Goal: Task Accomplishment & Management: Complete application form

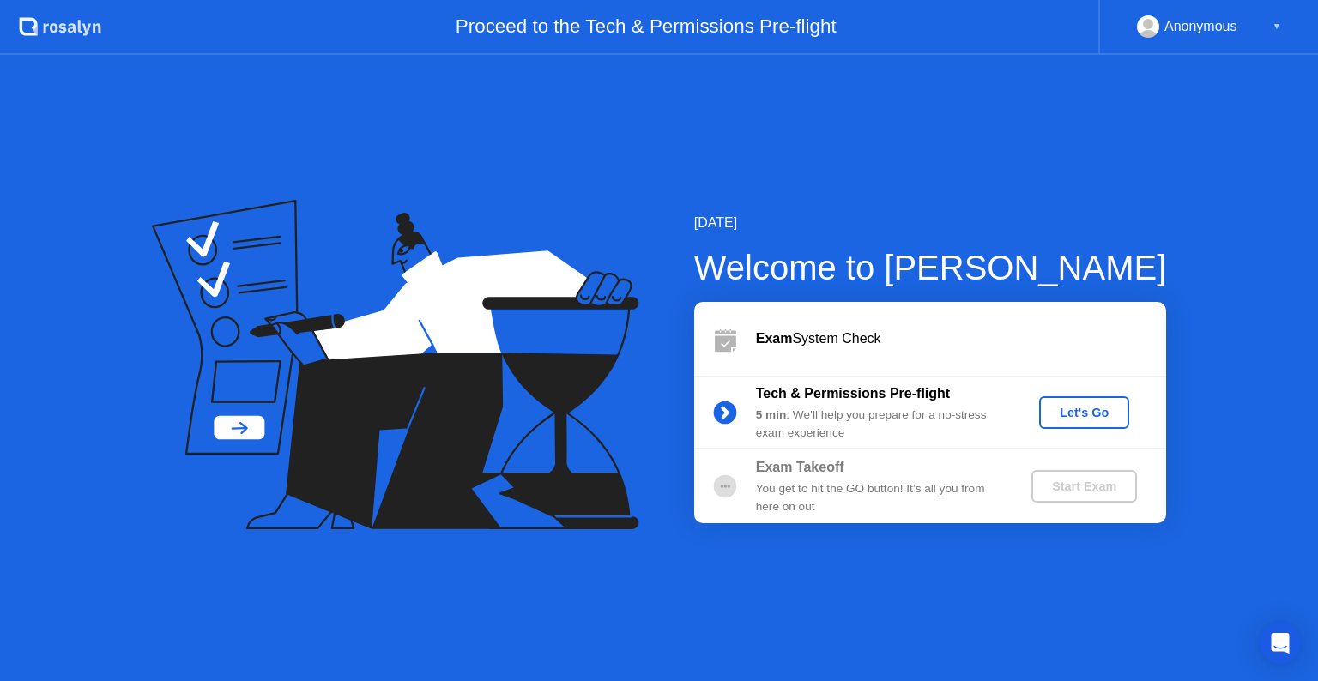
drag, startPoint x: 1074, startPoint y: 447, endPoint x: 1050, endPoint y: 447, distance: 24.0
click at [1074, 447] on div "Tech & Permissions Pre-flight 5 min : We’ll help you prepare for a no-stress ex…" at bounding box center [930, 413] width 472 height 74
click at [1078, 418] on div "Let's Go" at bounding box center [1084, 413] width 76 height 14
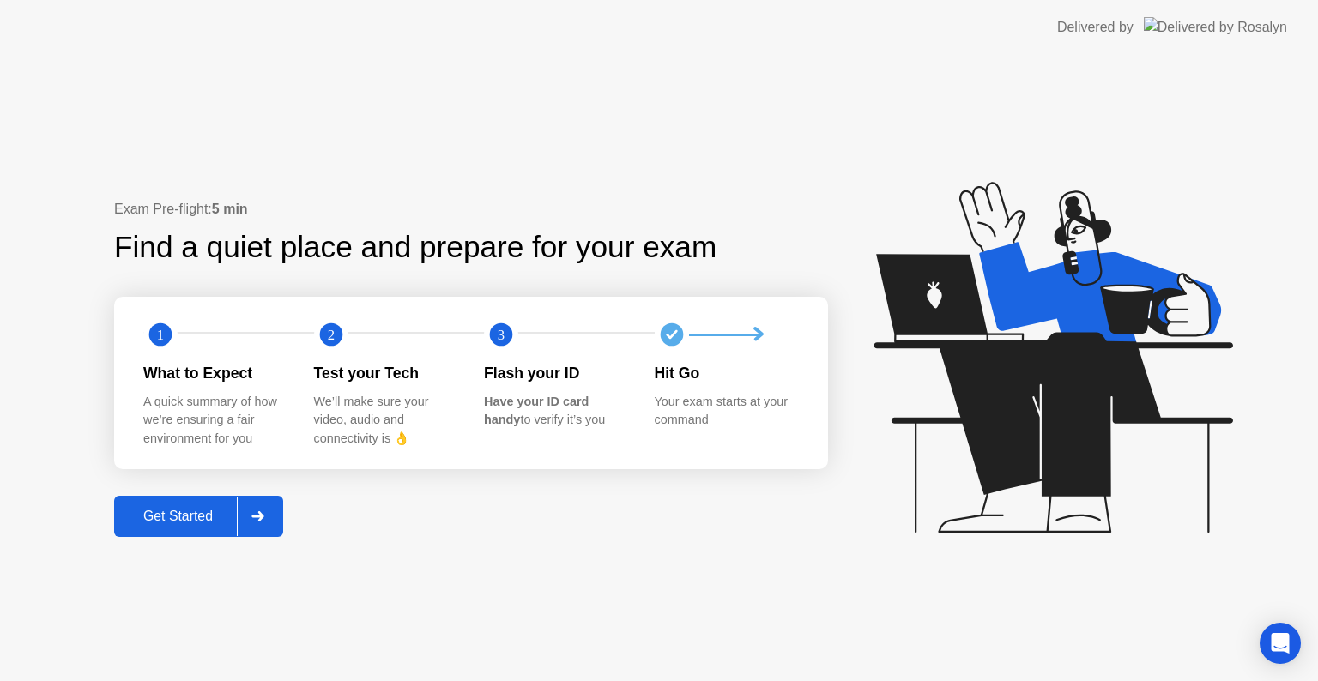
click at [191, 501] on button "Get Started" at bounding box center [198, 516] width 169 height 41
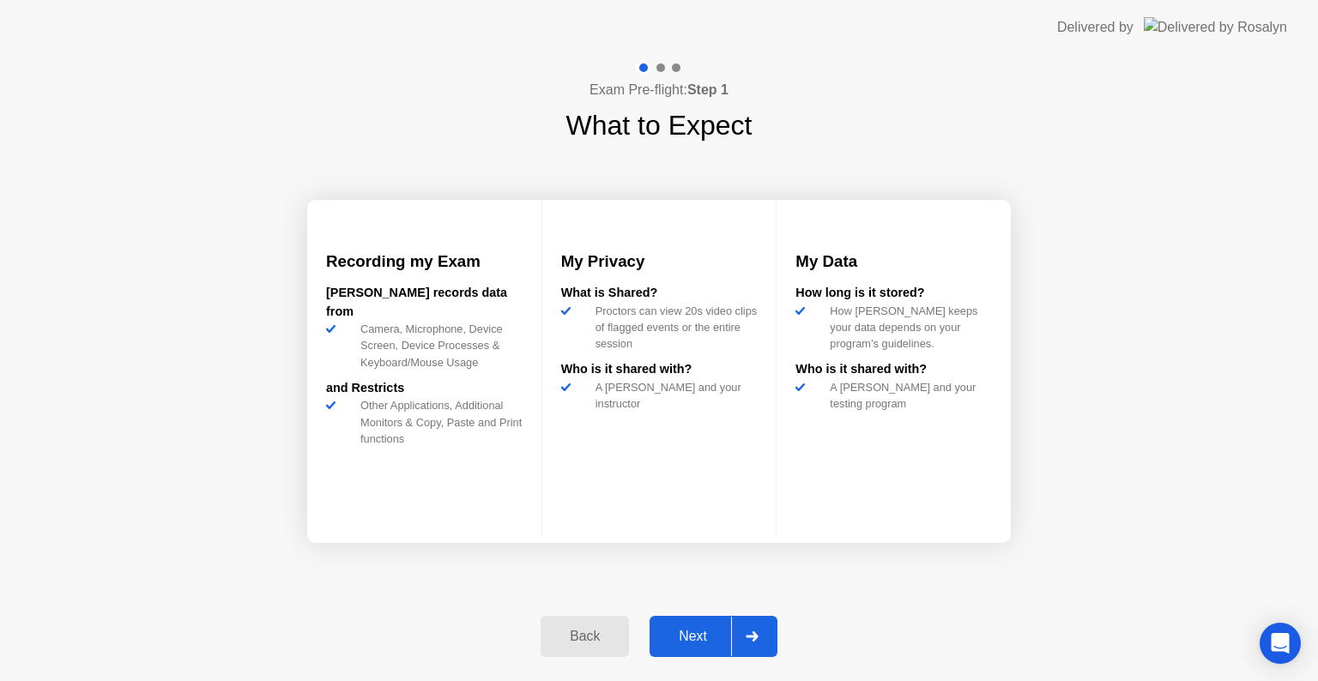
click at [696, 649] on button "Next" at bounding box center [714, 636] width 128 height 41
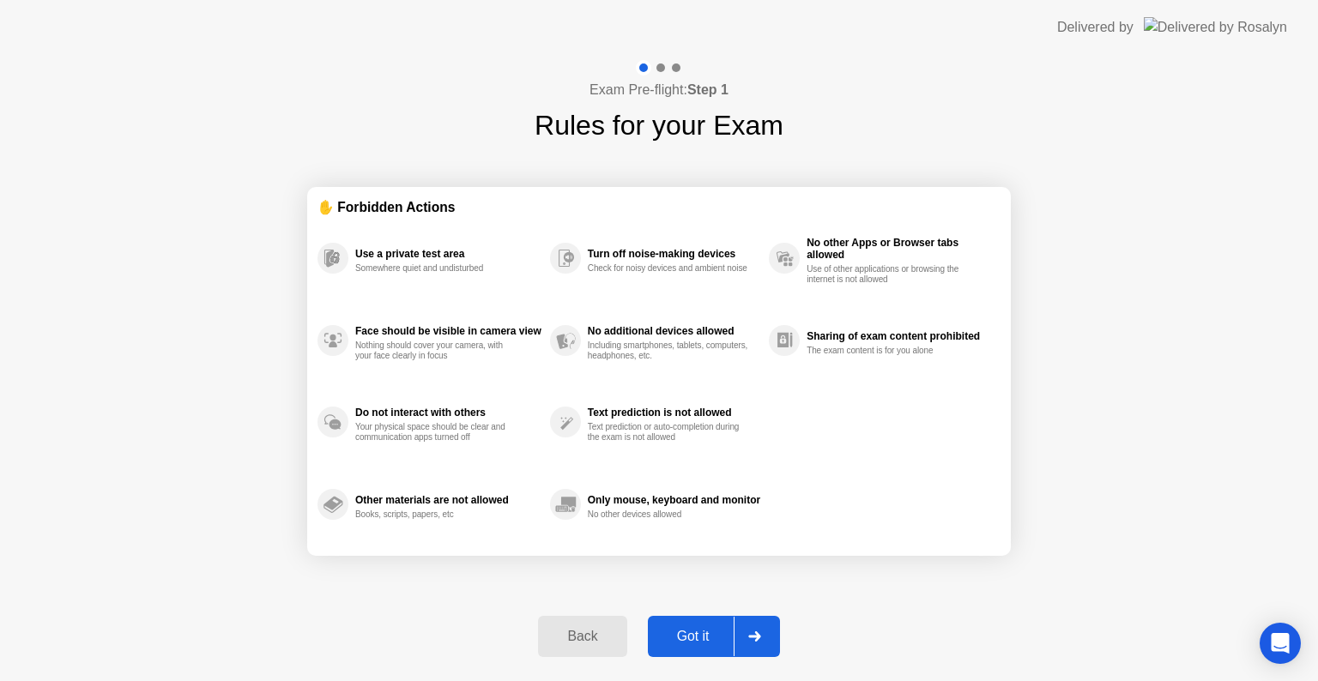
click at [696, 649] on button "Got it" at bounding box center [714, 636] width 132 height 41
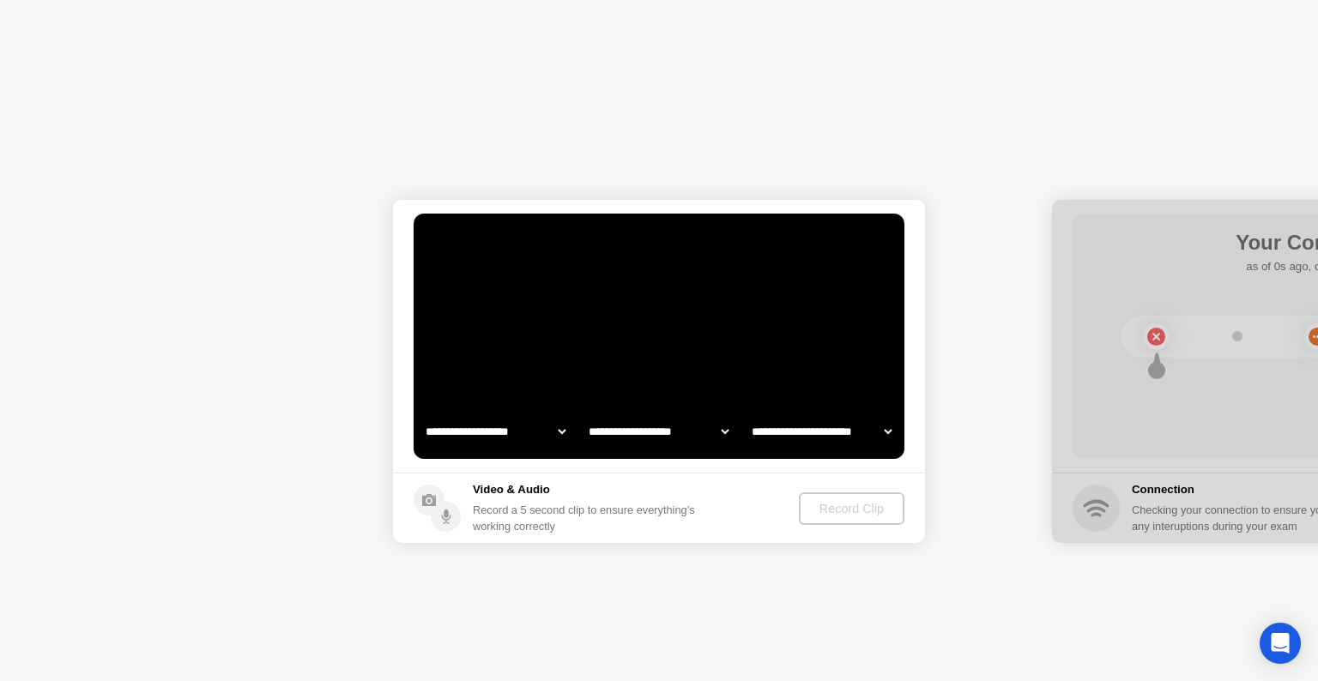
select select "**********"
select select "*******"
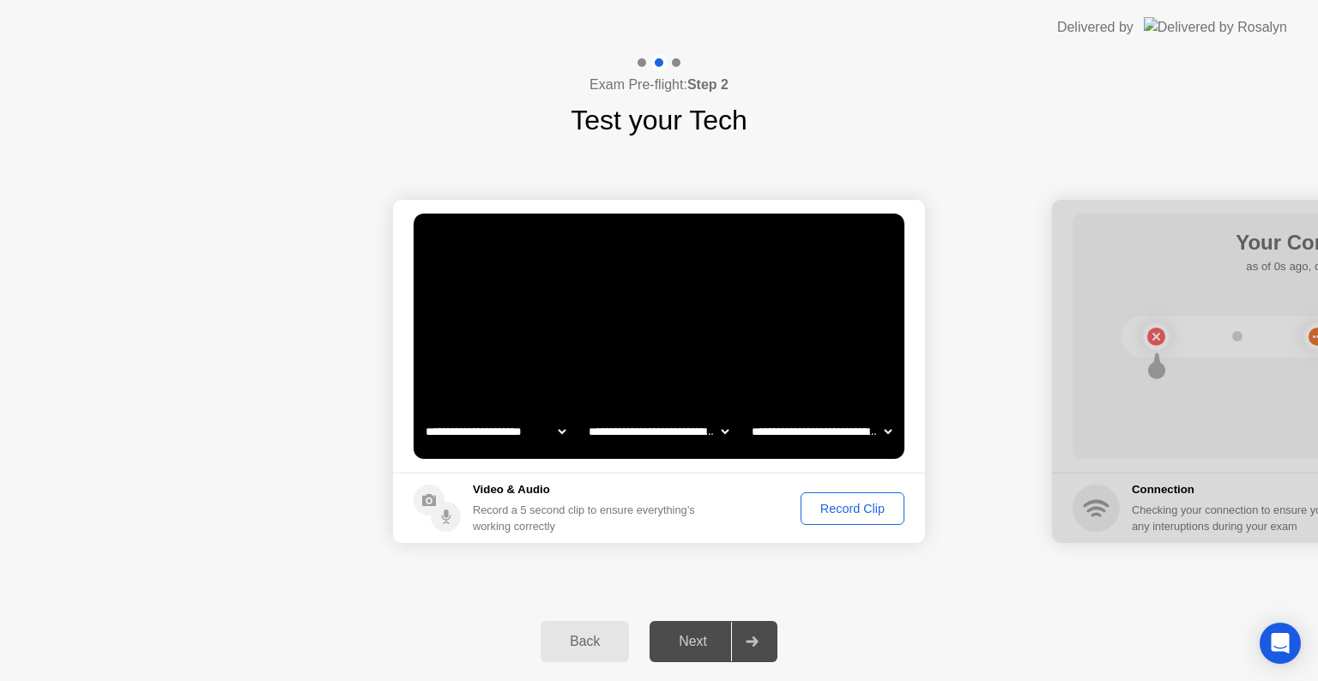
click at [696, 649] on div "Next" at bounding box center [693, 641] width 76 height 15
click at [827, 502] on div "Record Clip" at bounding box center [853, 509] width 92 height 14
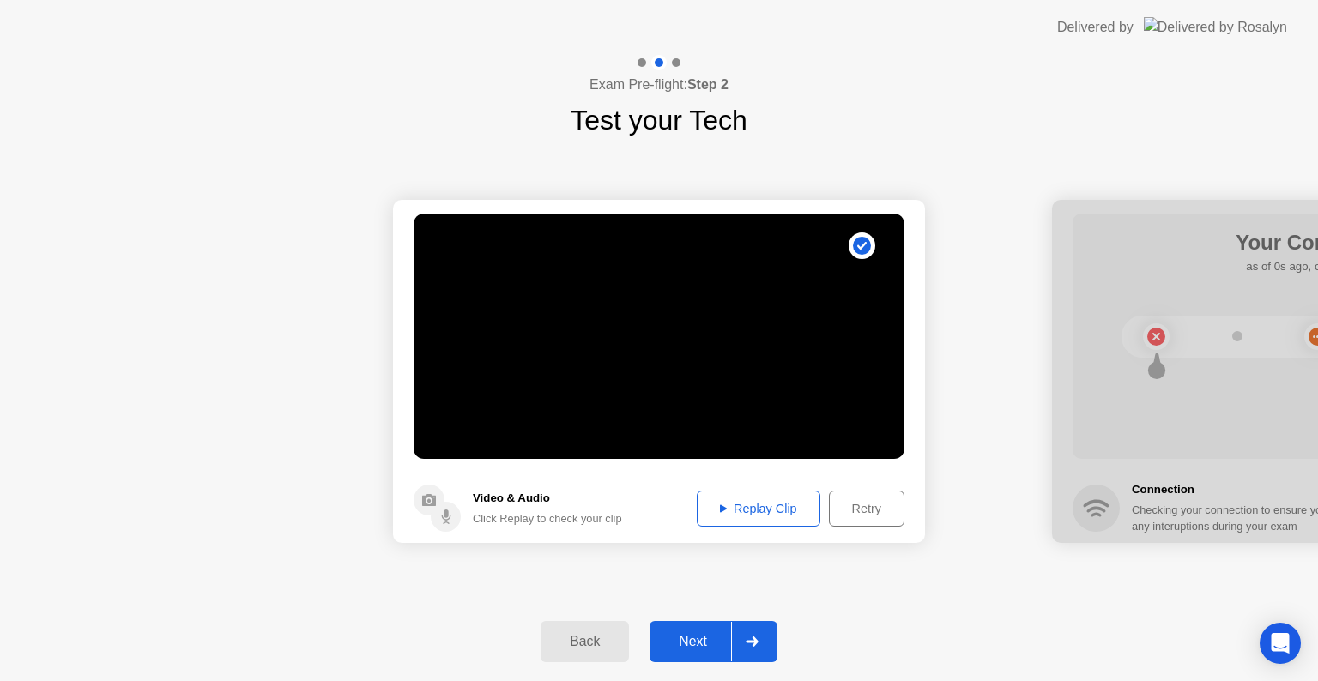
click at [722, 652] on button "Next" at bounding box center [714, 641] width 128 height 41
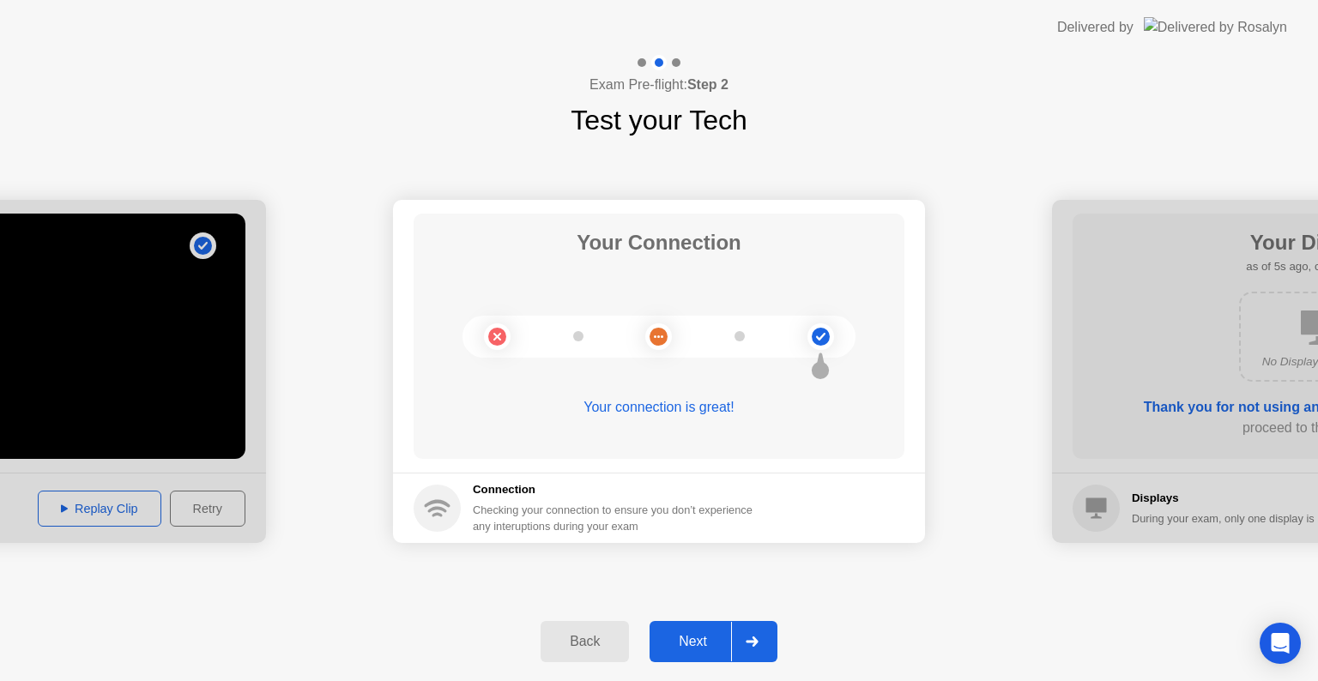
click at [722, 652] on button "Next" at bounding box center [714, 641] width 128 height 41
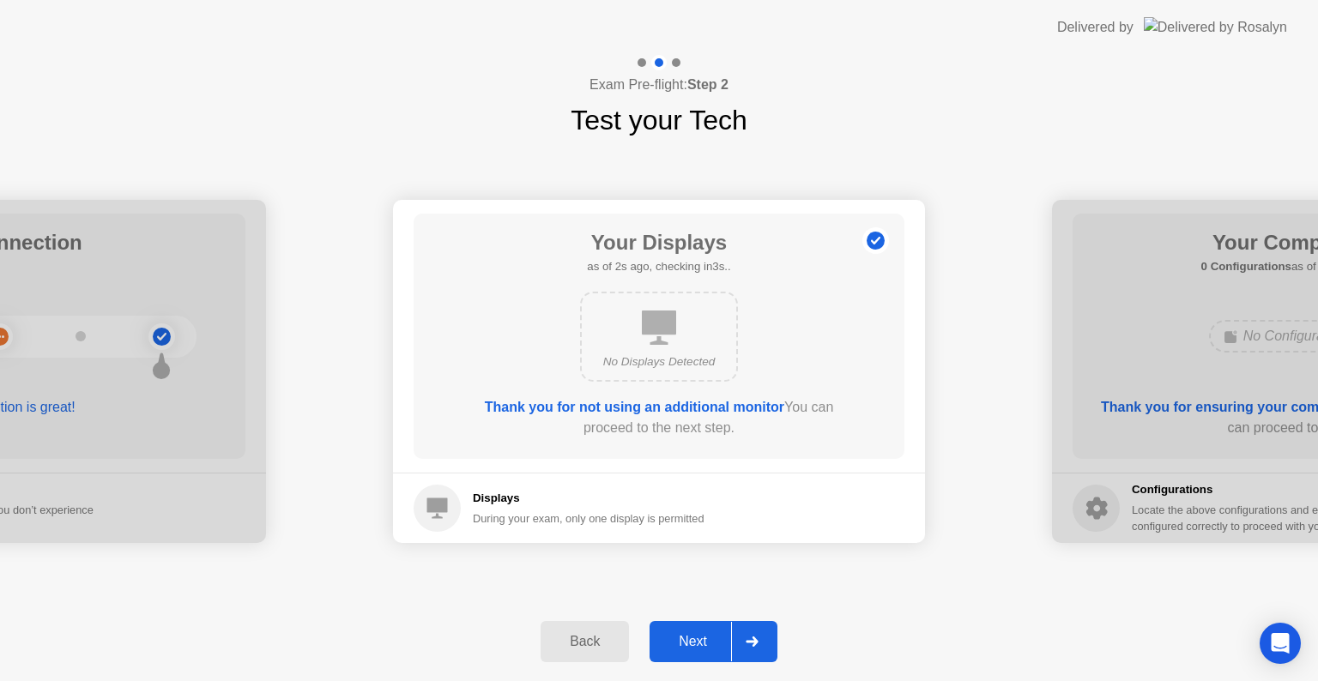
click at [722, 652] on button "Next" at bounding box center [714, 641] width 128 height 41
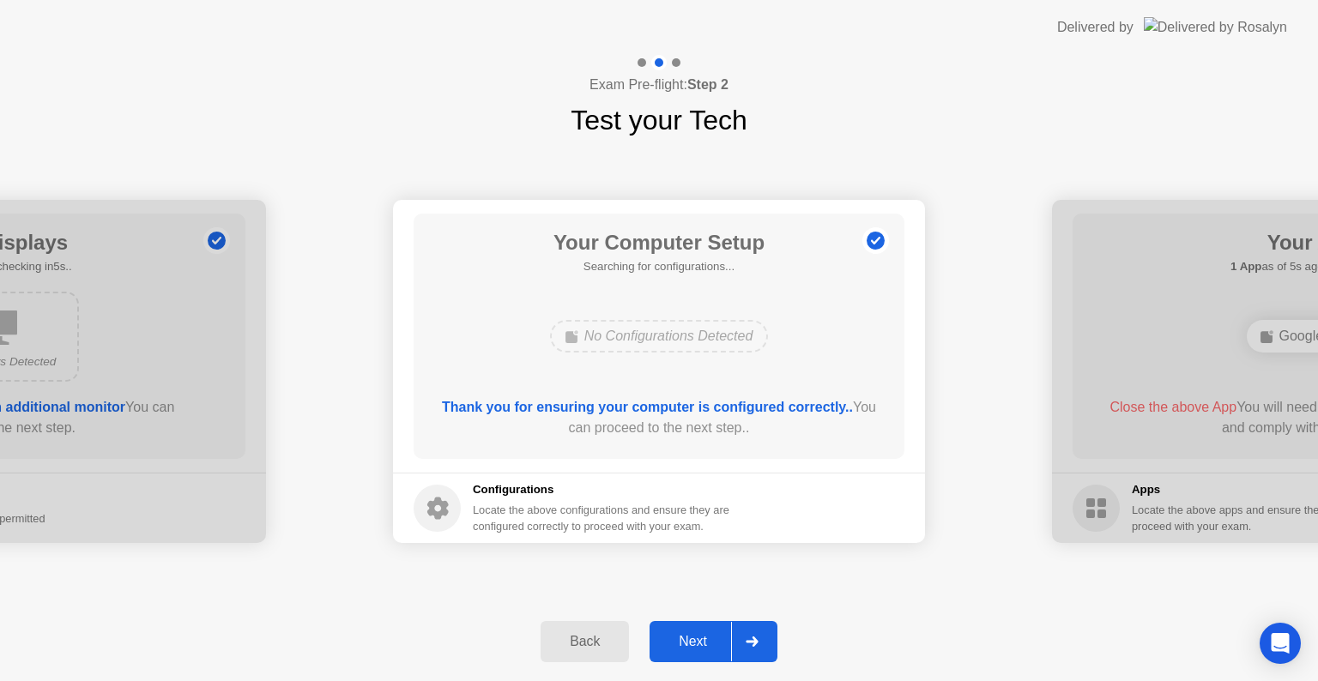
click at [722, 652] on button "Next" at bounding box center [714, 641] width 128 height 41
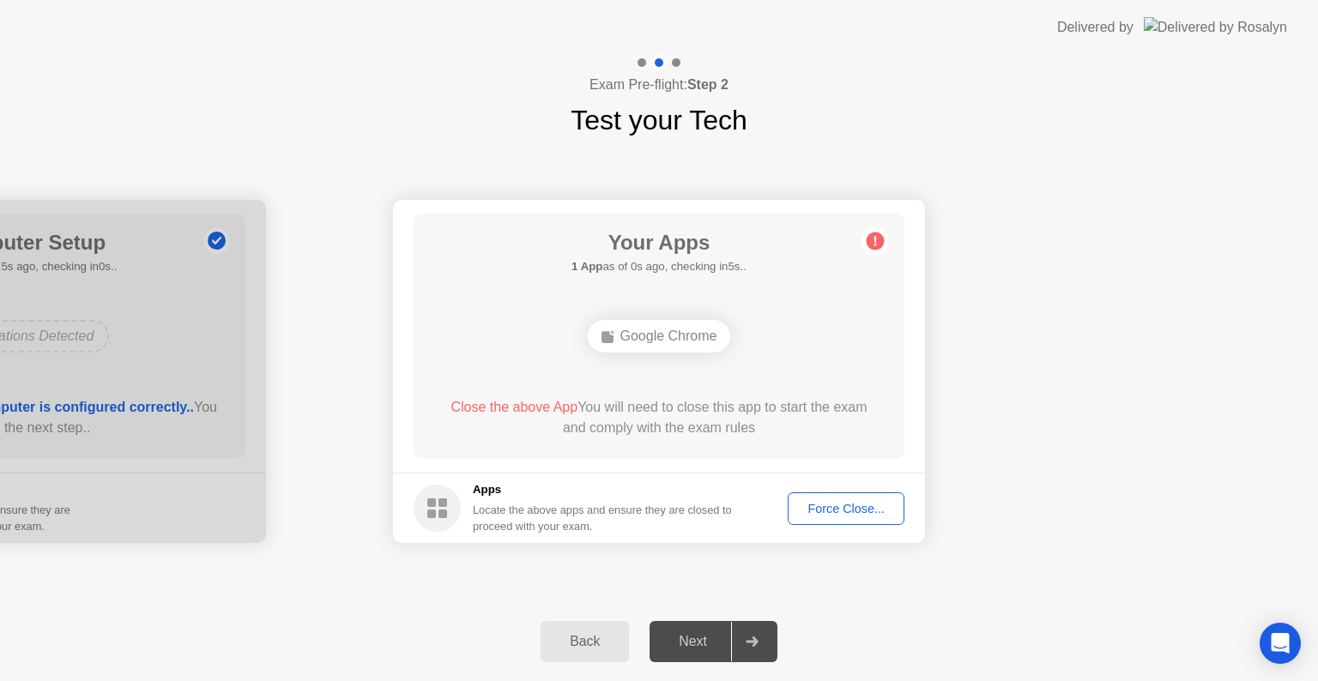
click at [838, 509] on div "Force Close..." at bounding box center [846, 509] width 105 height 14
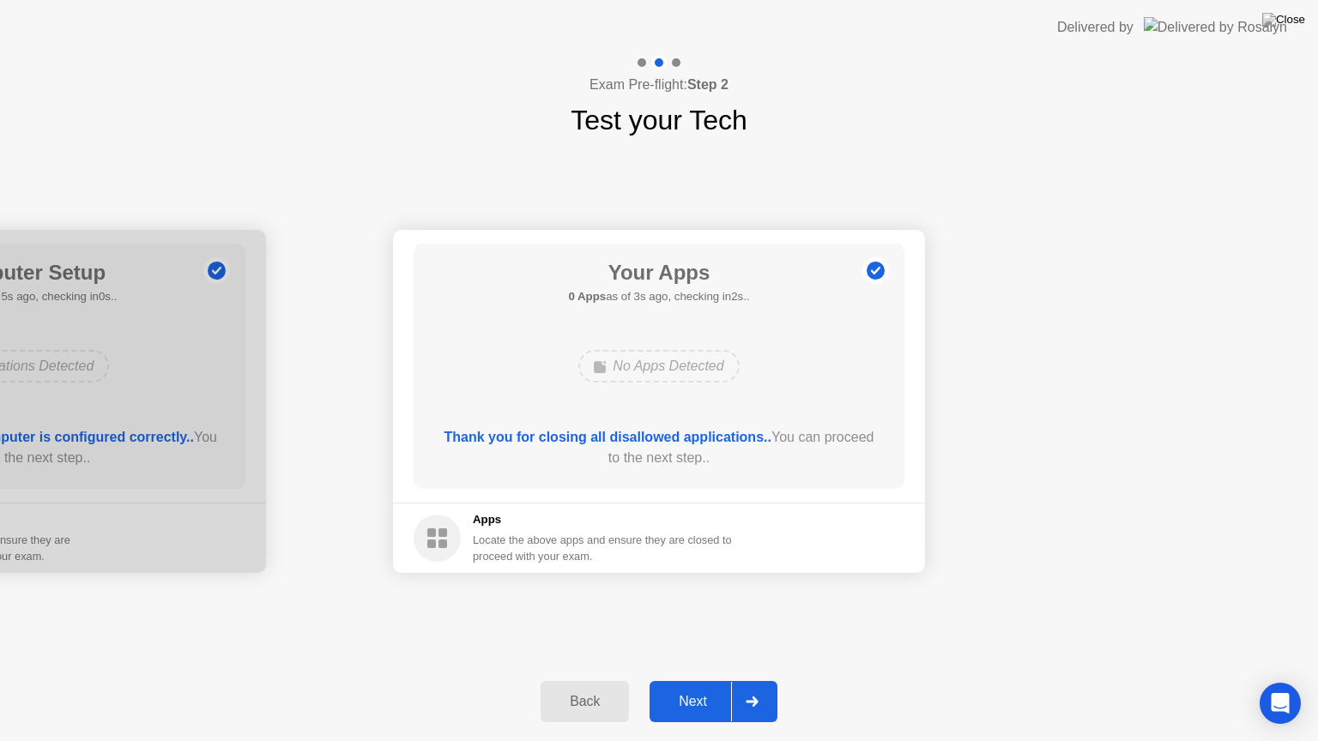
click at [721, 680] on button "Next" at bounding box center [714, 701] width 128 height 41
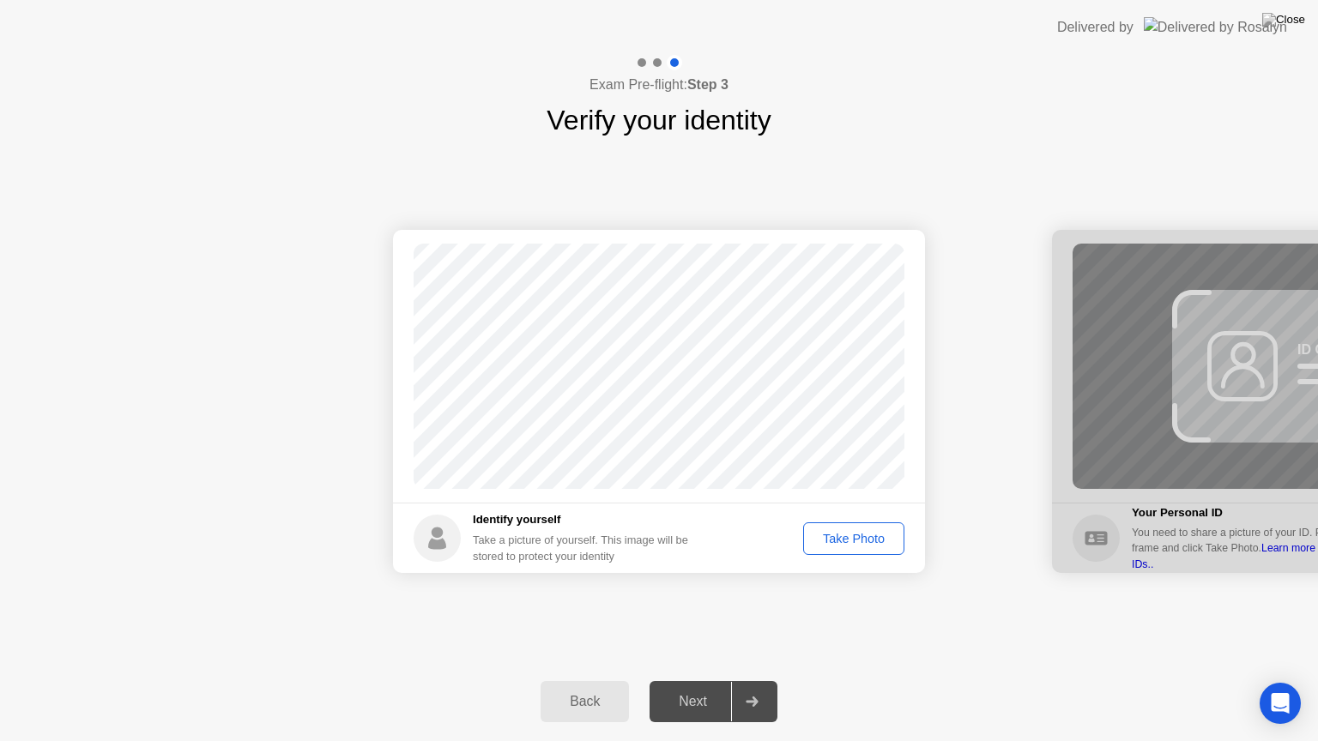
click at [833, 545] on div "Take Photo" at bounding box center [853, 539] width 89 height 14
click at [686, 680] on div "Next" at bounding box center [693, 701] width 76 height 15
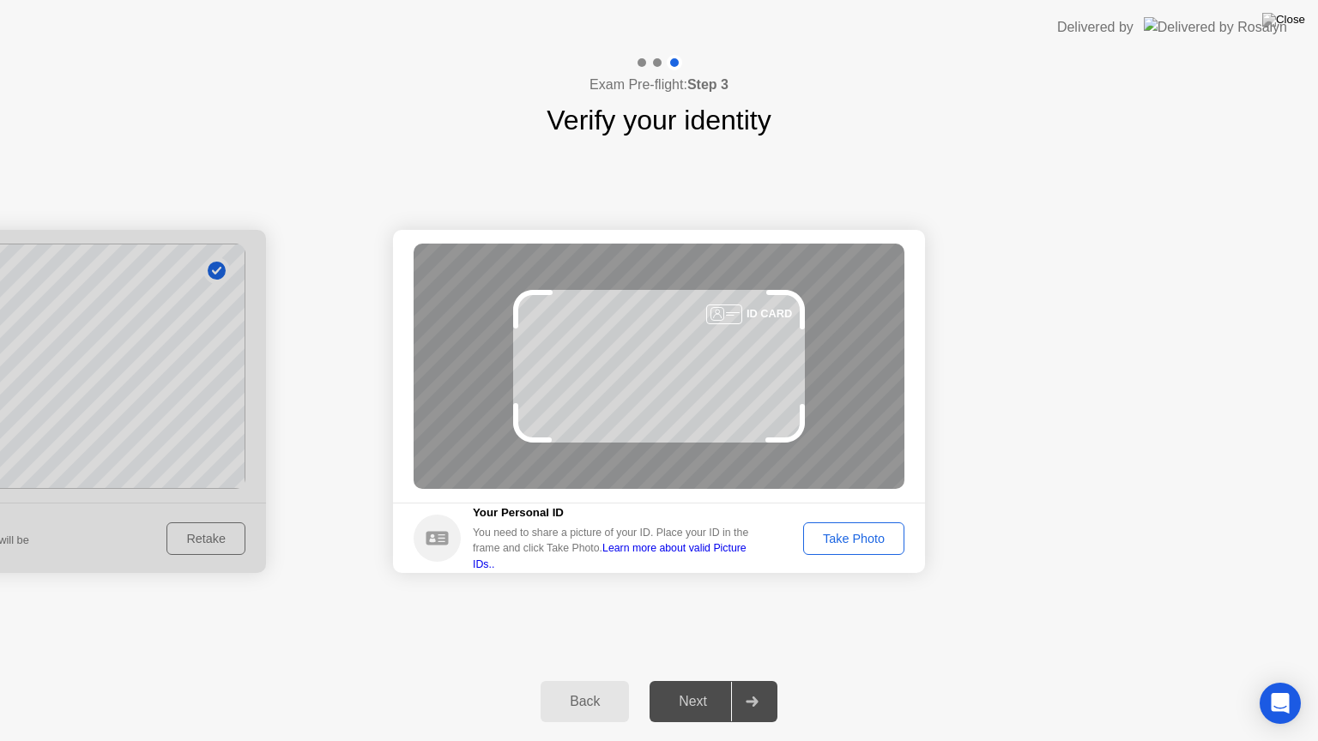
click at [686, 680] on div "Next" at bounding box center [693, 701] width 76 height 15
click at [845, 546] on div "Take Photo" at bounding box center [853, 539] width 89 height 14
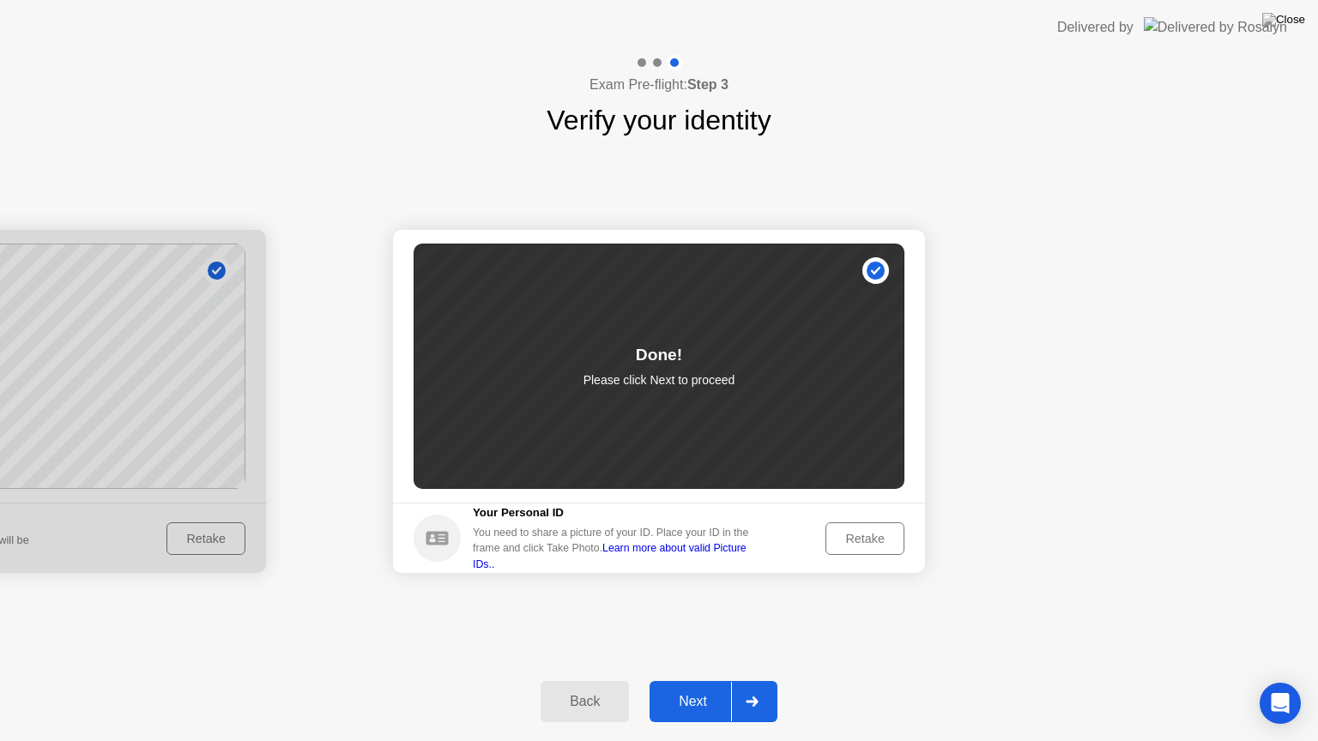
click at [714, 680] on div "Next" at bounding box center [693, 701] width 76 height 15
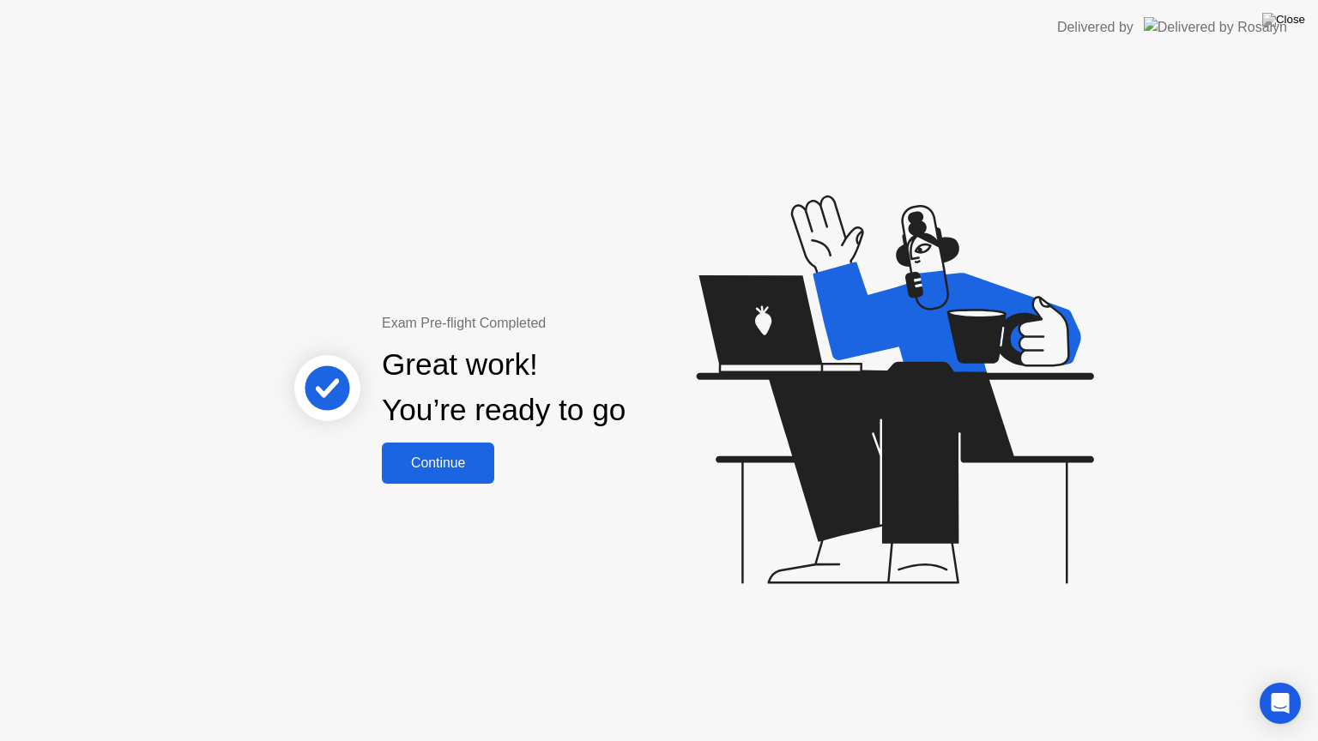
click at [453, 465] on div "Continue" at bounding box center [438, 463] width 102 height 15
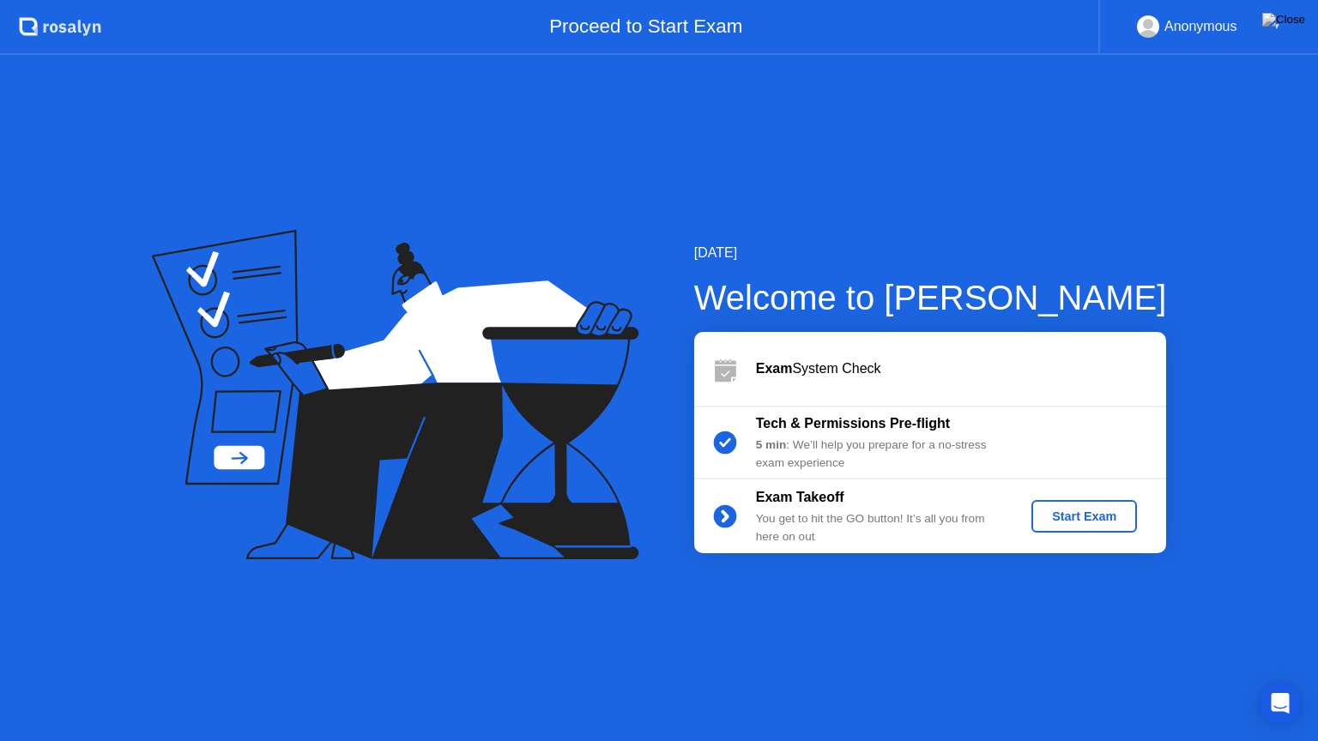
click at [1052, 515] on div "Start Exam" at bounding box center [1084, 517] width 92 height 14
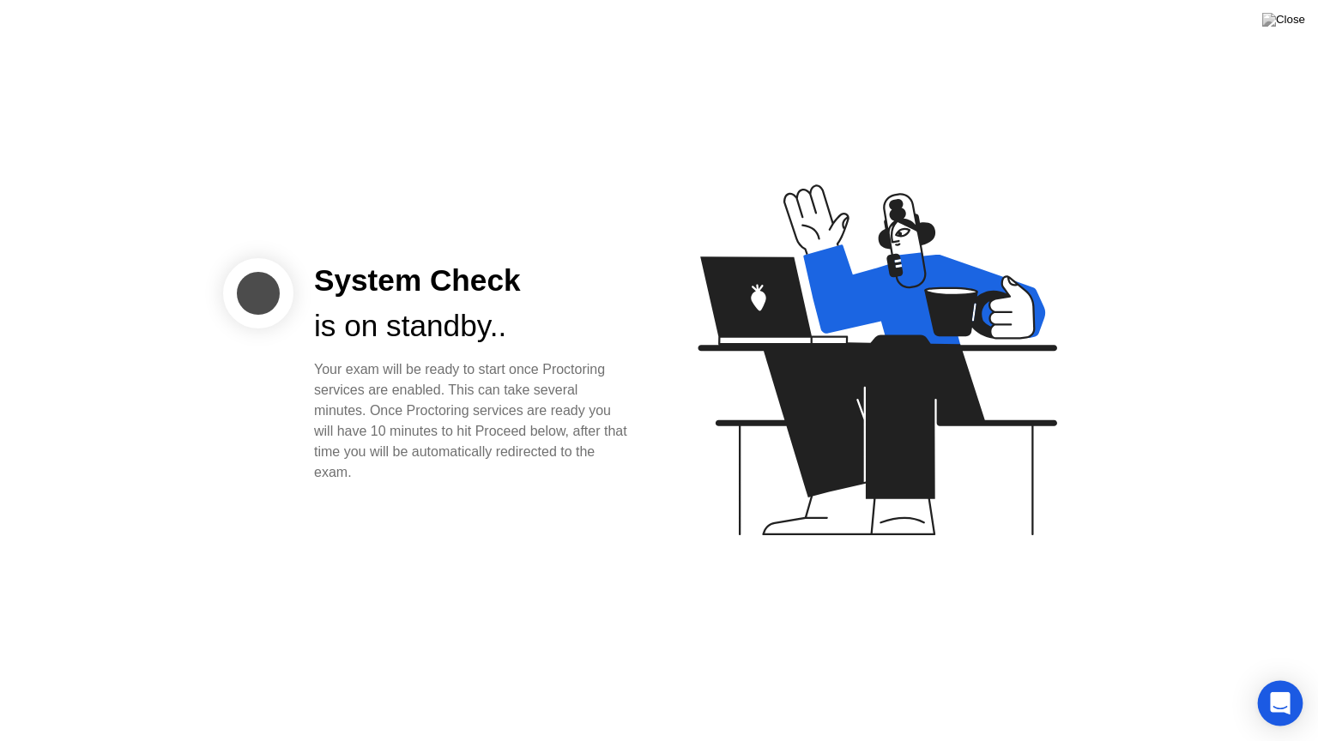
click at [1280, 680] on icon "Open Intercom Messenger" at bounding box center [1280, 703] width 22 height 22
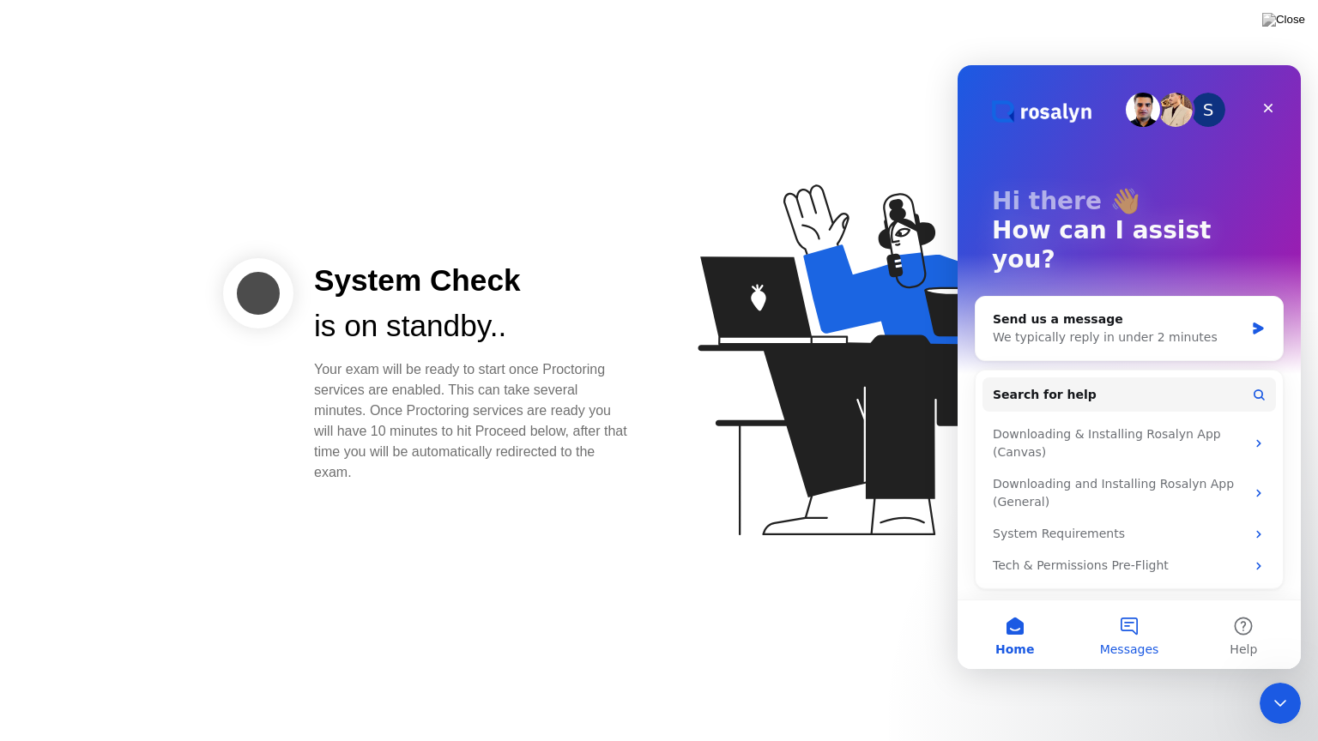
click at [1130, 639] on button "Messages" at bounding box center [1129, 635] width 114 height 69
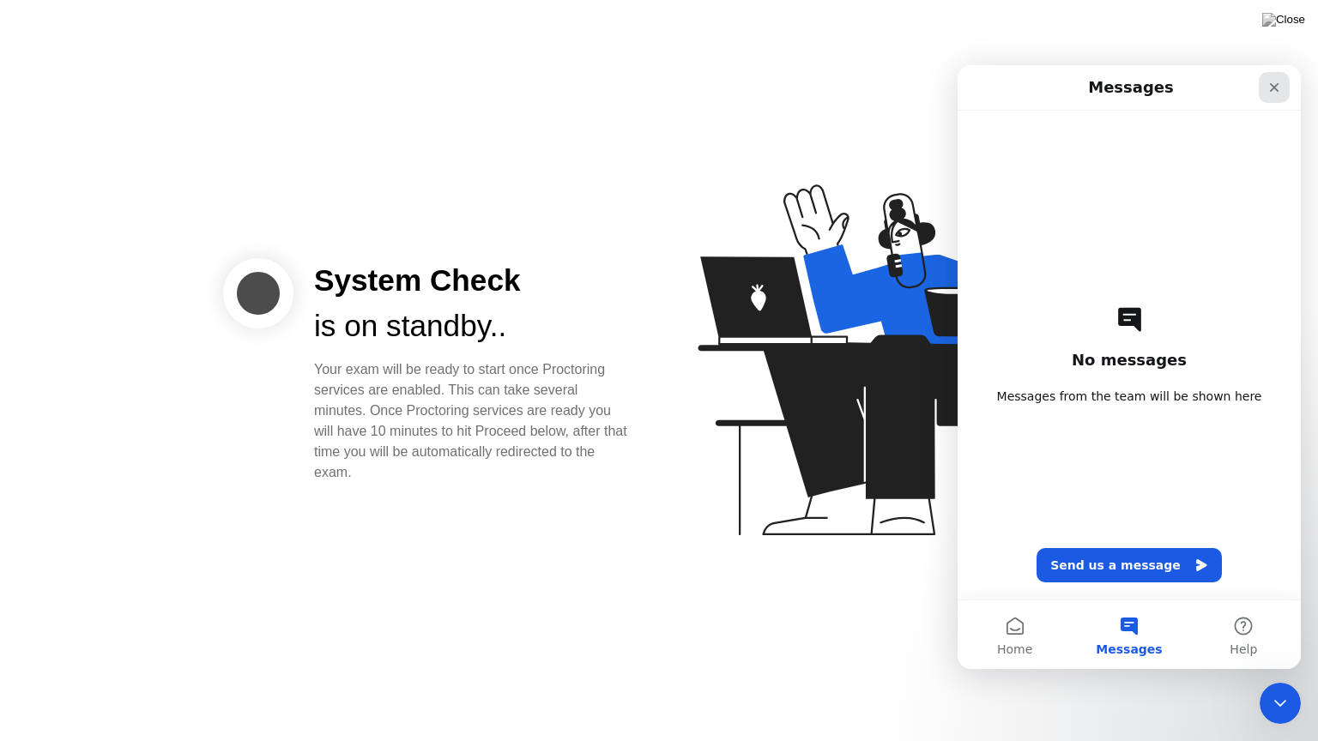
click at [1273, 82] on icon "Close" at bounding box center [1274, 88] width 14 height 14
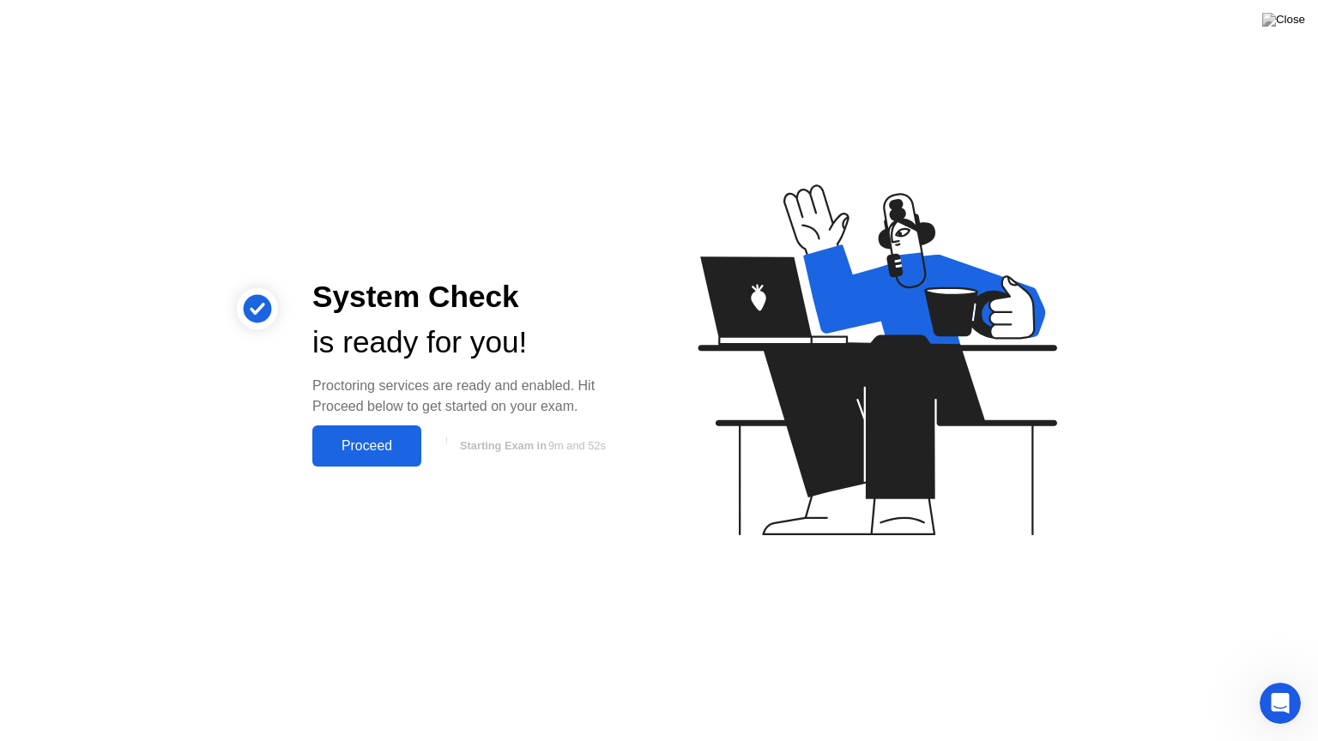
click at [397, 448] on div "Proceed" at bounding box center [366, 445] width 99 height 15
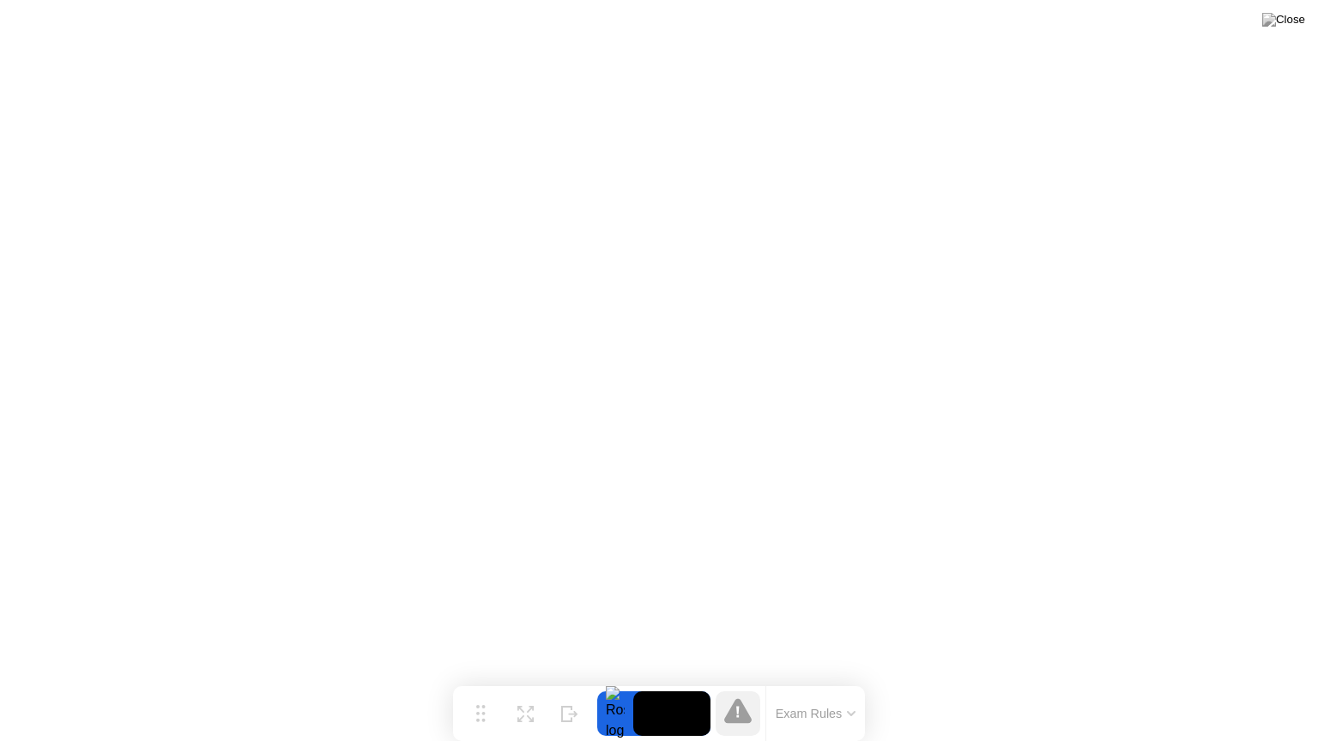
click at [1282, 31] on button at bounding box center [1283, 20] width 51 height 22
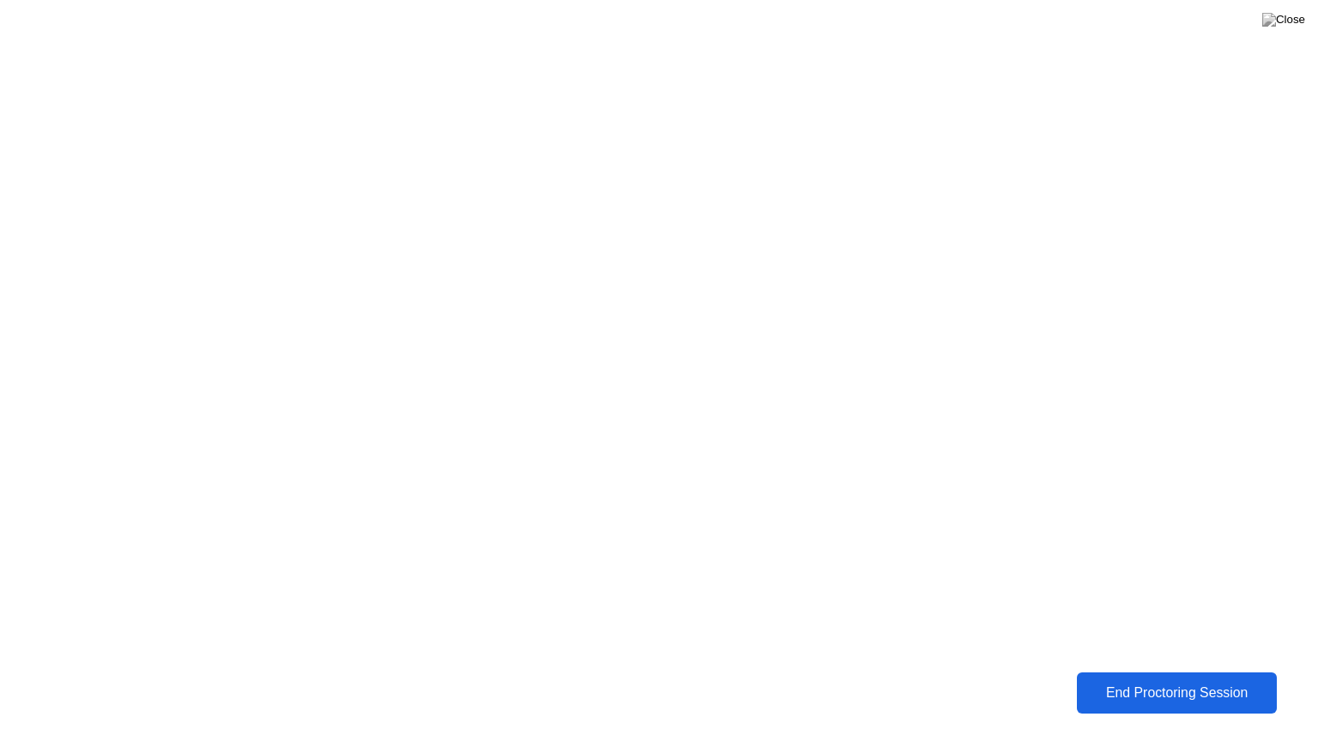
click at [1204, 680] on div "End Proctoring Session" at bounding box center [1176, 693] width 190 height 15
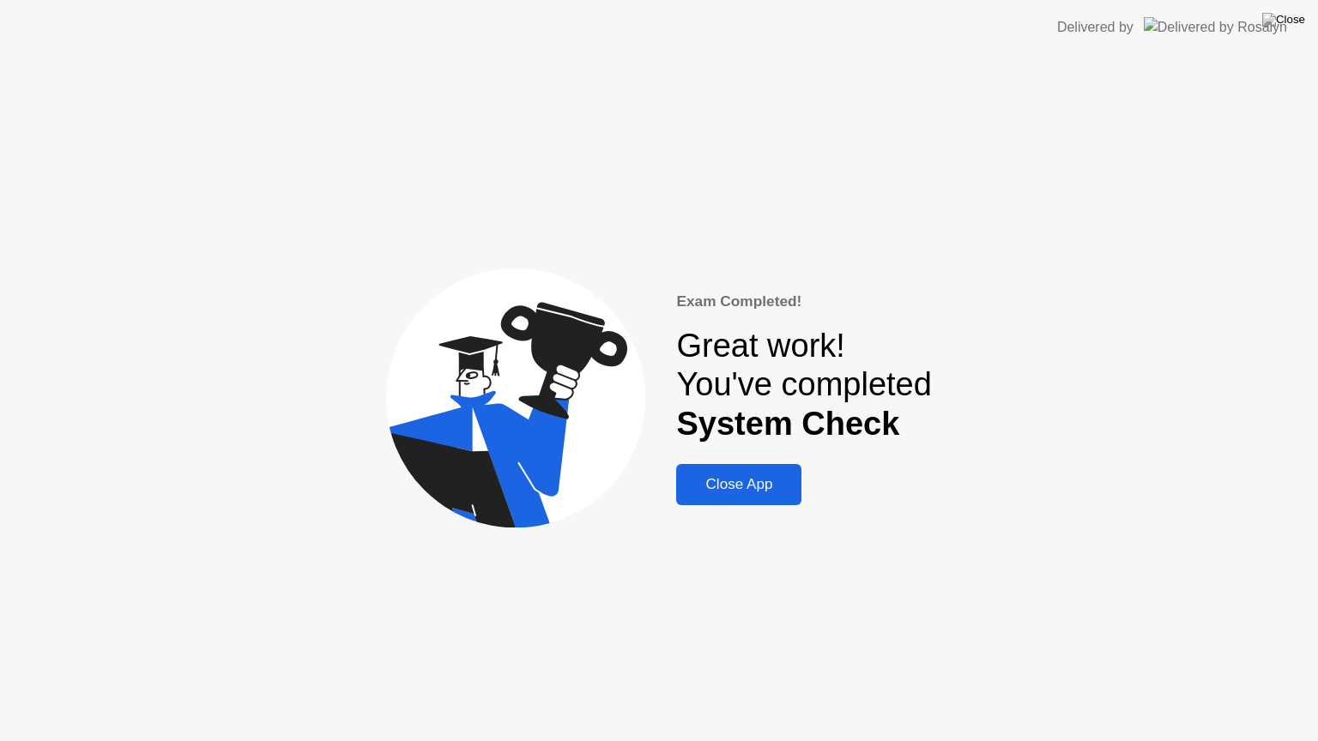
click at [693, 480] on div "Close App" at bounding box center [738, 484] width 115 height 17
